Goal: Information Seeking & Learning: Learn about a topic

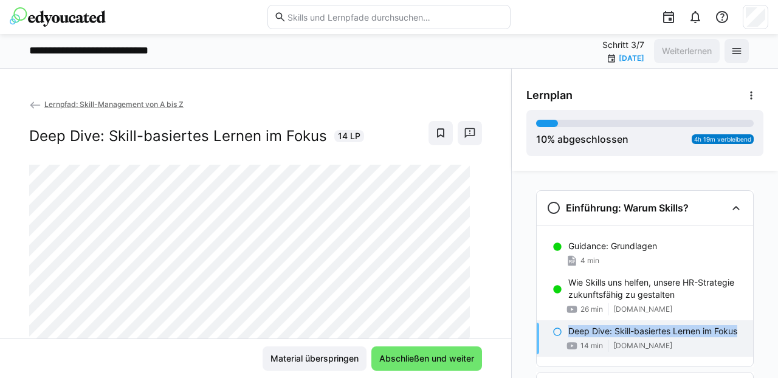
scroll to position [49, 0]
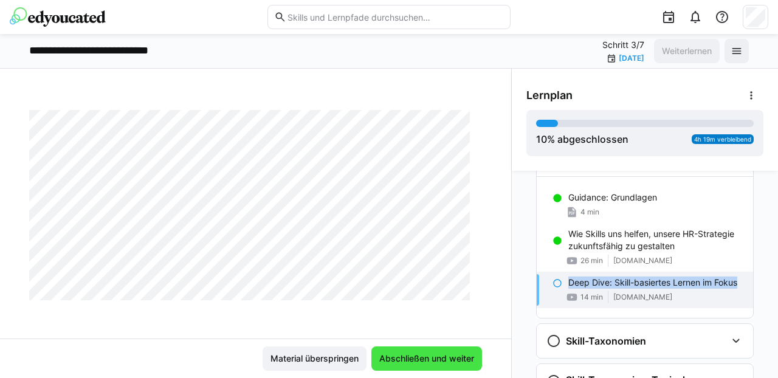
click at [413, 360] on span "Abschließen und weiter" at bounding box center [426, 358] width 98 height 12
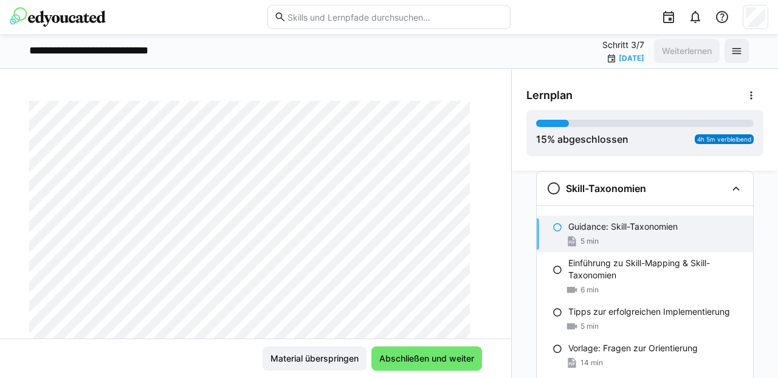
scroll to position [14, 0]
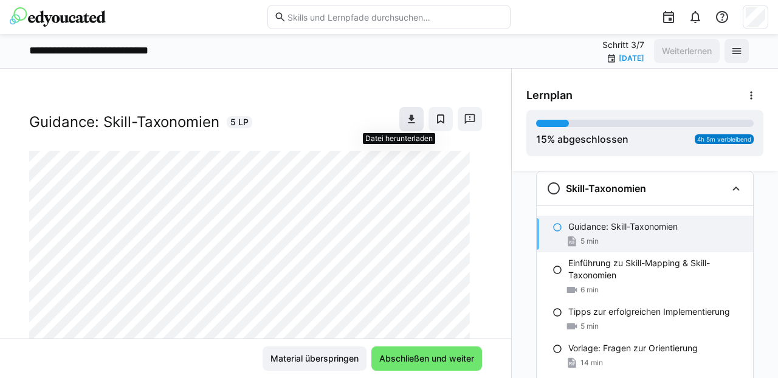
click at [405, 120] on eds-icon at bounding box center [411, 119] width 12 height 12
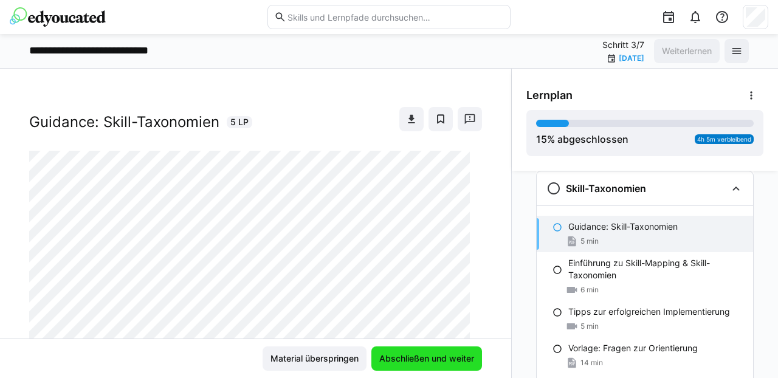
click at [399, 355] on span "Abschließen und weiter" at bounding box center [426, 358] width 98 height 12
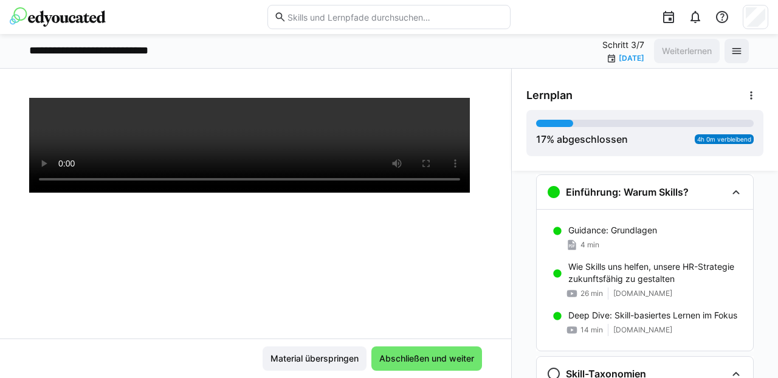
scroll to position [0, 0]
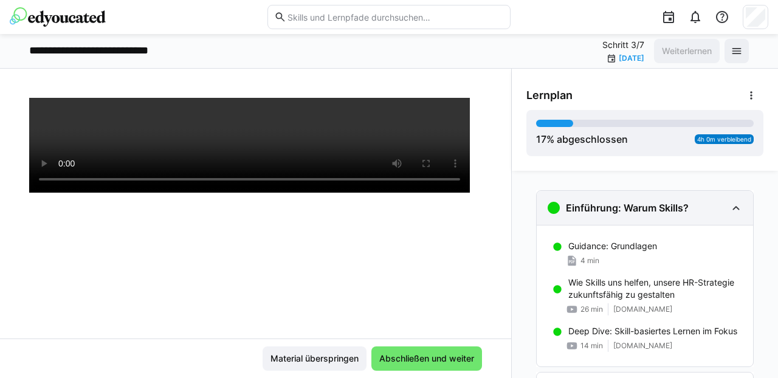
click at [732, 204] on eds-icon at bounding box center [735, 208] width 15 height 15
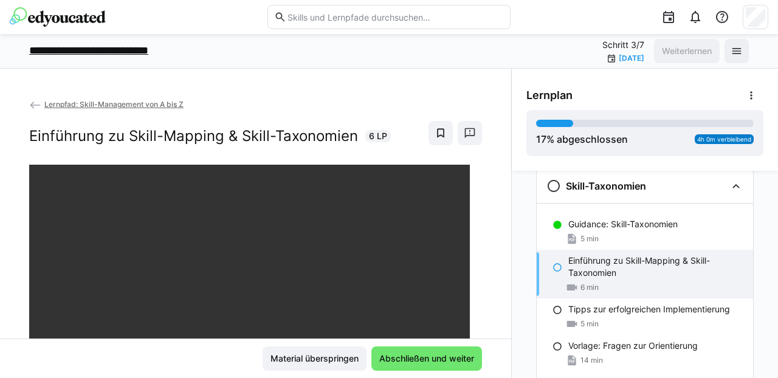
click at [77, 55] on p "**********" at bounding box center [109, 51] width 161 height 16
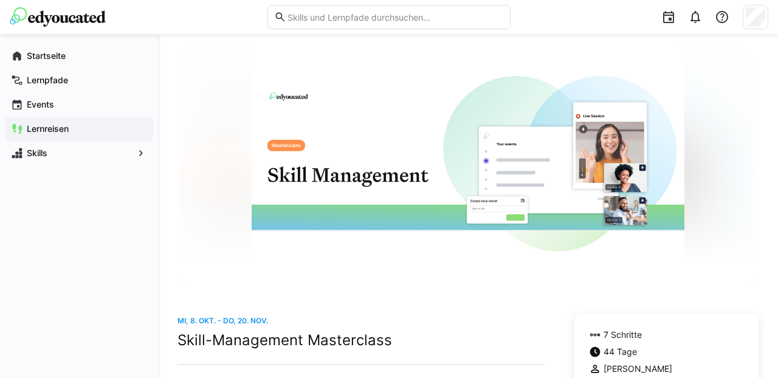
scroll to position [36, 0]
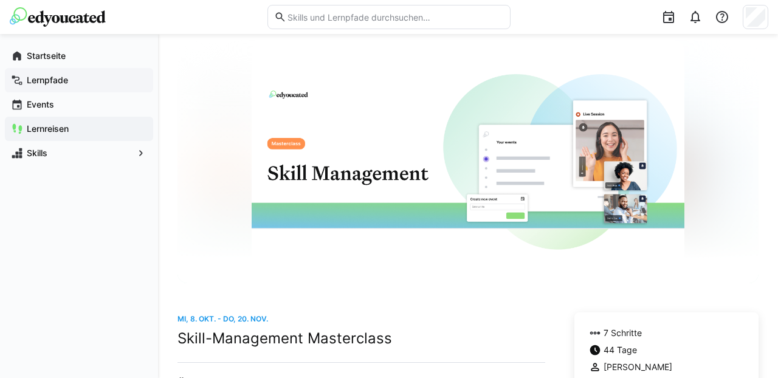
click at [0, 0] on app-navigation-label "Lernpfade" at bounding box center [0, 0] width 0 height 0
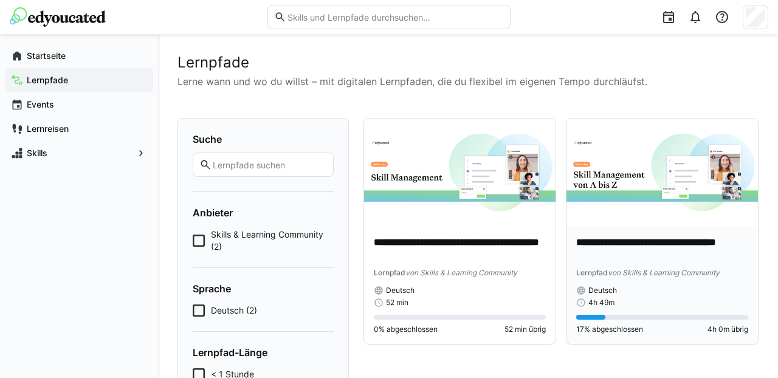
click at [630, 153] on img at bounding box center [661, 172] width 191 height 108
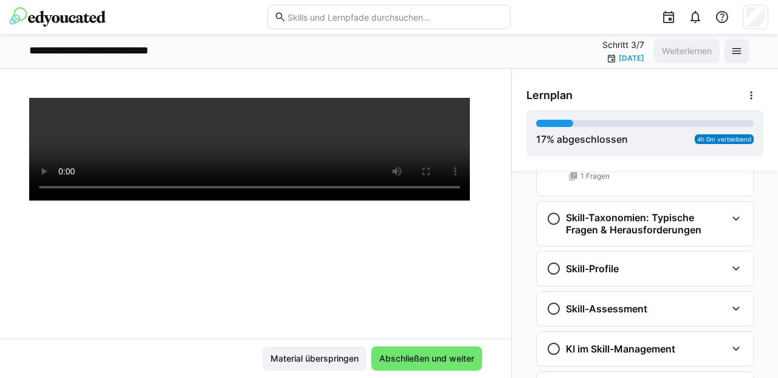
scroll to position [283, 0]
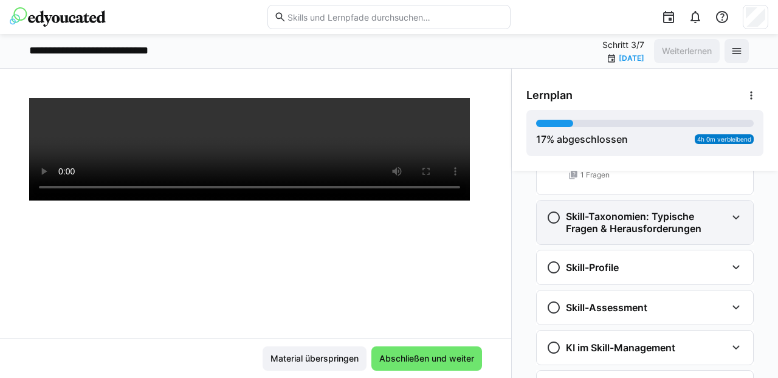
click at [728, 218] on eds-icon at bounding box center [735, 217] width 15 height 15
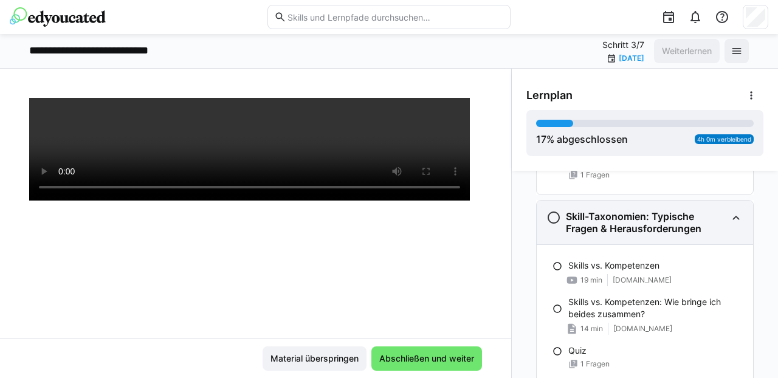
click at [728, 218] on eds-icon at bounding box center [735, 217] width 15 height 15
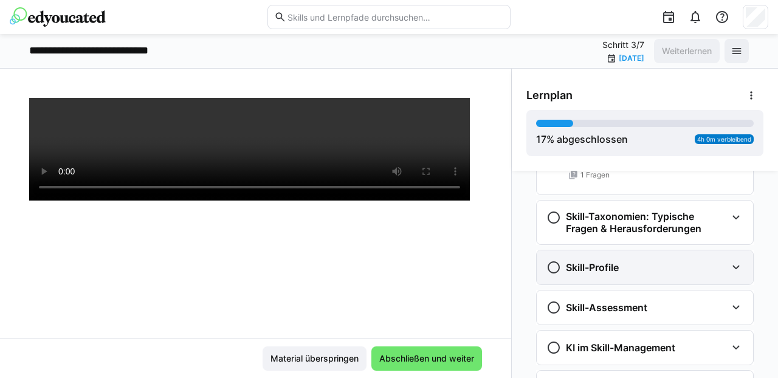
click at [731, 270] on eds-icon at bounding box center [735, 267] width 15 height 15
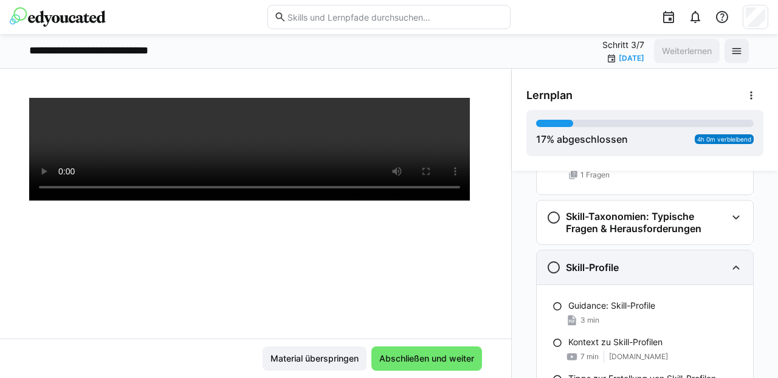
click at [731, 269] on eds-icon at bounding box center [735, 267] width 15 height 15
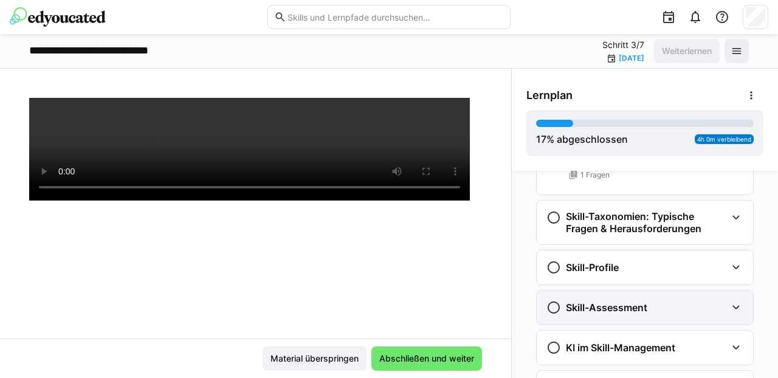
click at [728, 303] on eds-icon at bounding box center [735, 307] width 15 height 15
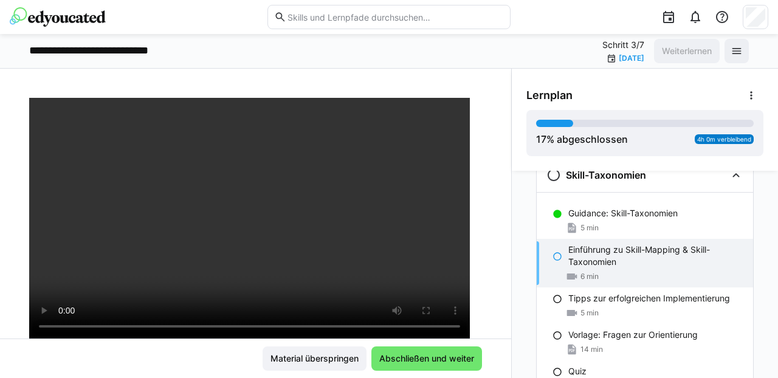
scroll to position [68, 0]
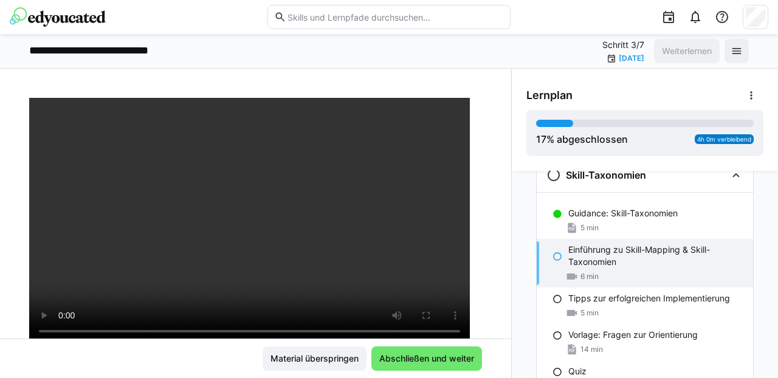
click at [352, 86] on div "Lernpfad: Skill-Management von A bis Z Einführung zu Skill-Mapping & Skill-Taxo…" at bounding box center [255, 223] width 511 height 309
drag, startPoint x: 633, startPoint y: 264, endPoint x: 562, endPoint y: 252, distance: 72.2
click at [568, 252] on p "Einführung zu Skill-Mapping & Skill-Taxonomien" at bounding box center [655, 256] width 175 height 24
copy p "Einführung zu Skill-Mapping & Skill-Taxonomien"
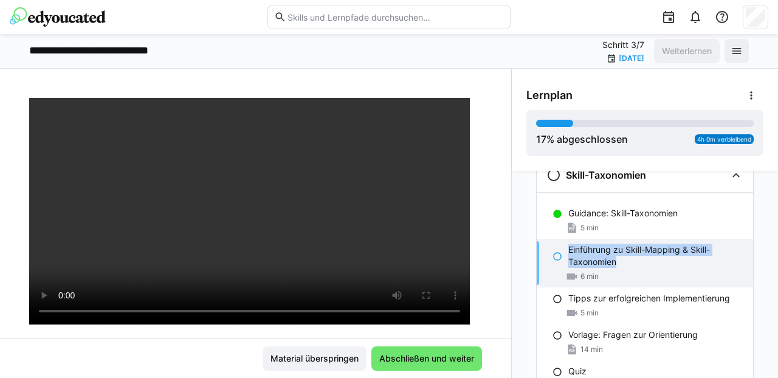
scroll to position [87, 0]
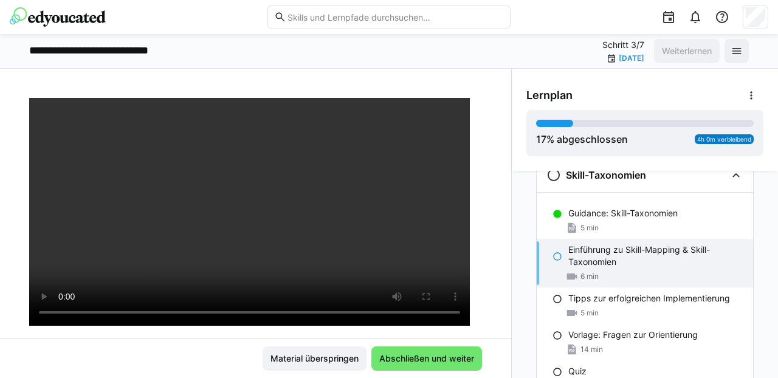
click at [471, 235] on div "Lernpfad: Skill-Management von A bis Z Einführung zu Skill-Mapping & Skill-Taxo…" at bounding box center [255, 218] width 511 height 241
click at [482, 218] on div "Lernpfad: Skill-Management von A bis Z Einführung zu Skill-Mapping & Skill-Taxo…" at bounding box center [255, 218] width 511 height 241
drag, startPoint x: 627, startPoint y: 264, endPoint x: 561, endPoint y: 252, distance: 67.4
click at [561, 252] on div "Einführung zu Skill-Mapping & Skill-Taxonomien 6 min" at bounding box center [644, 263] width 216 height 49
copy p "Einführung zu Skill-Mapping & Skill-Taxonomien"
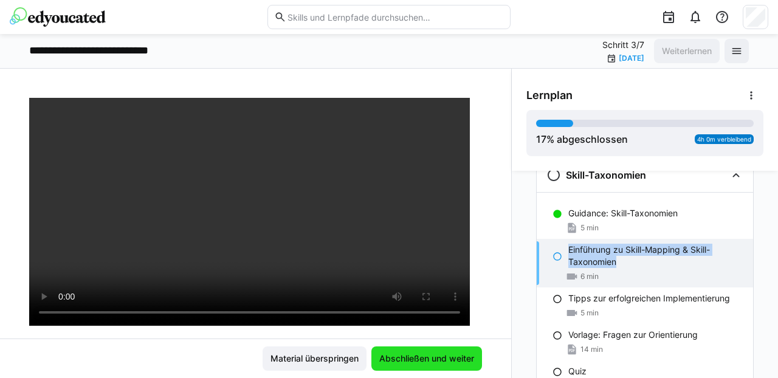
click at [399, 359] on span "Abschließen und weiter" at bounding box center [426, 358] width 98 height 12
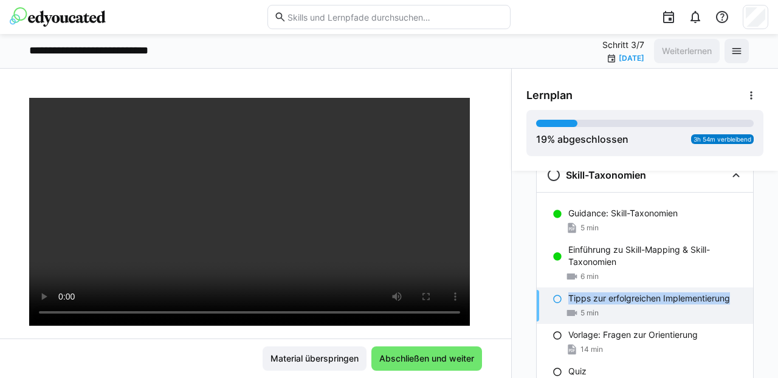
drag, startPoint x: 735, startPoint y: 297, endPoint x: 563, endPoint y: 298, distance: 172.6
click at [568, 298] on div "Tipps zur erfolgreichen Implementierung" at bounding box center [655, 298] width 175 height 12
copy p "Tipps zur erfolgreichen Implementierung"
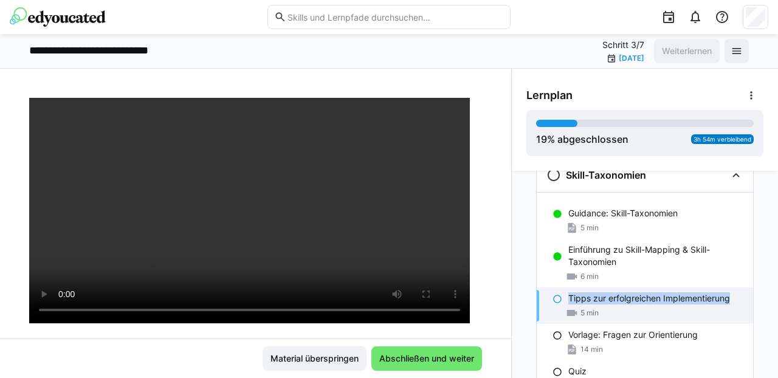
copy p "Tipps zur erfolgreichen Implementierung"
click at [398, 358] on span "Abschließen und weiter" at bounding box center [426, 358] width 98 height 12
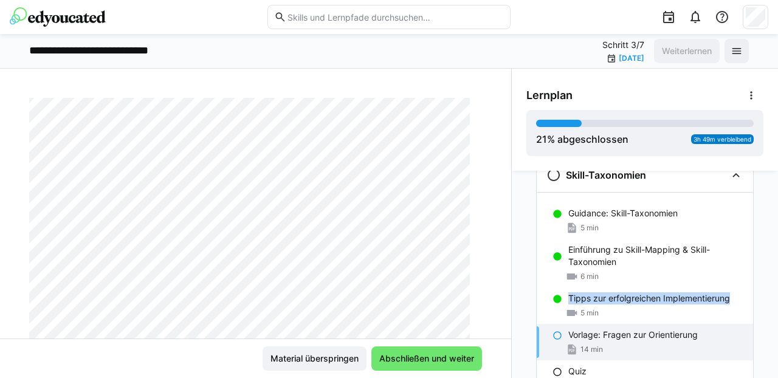
scroll to position [0, 0]
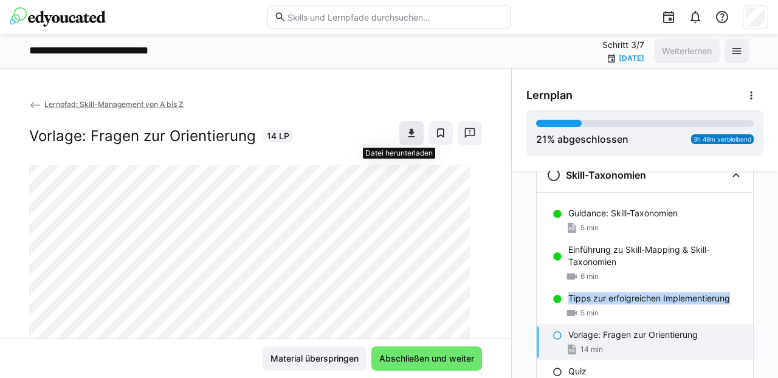
click at [405, 132] on eds-icon at bounding box center [411, 133] width 12 height 12
